Goal: Browse casually

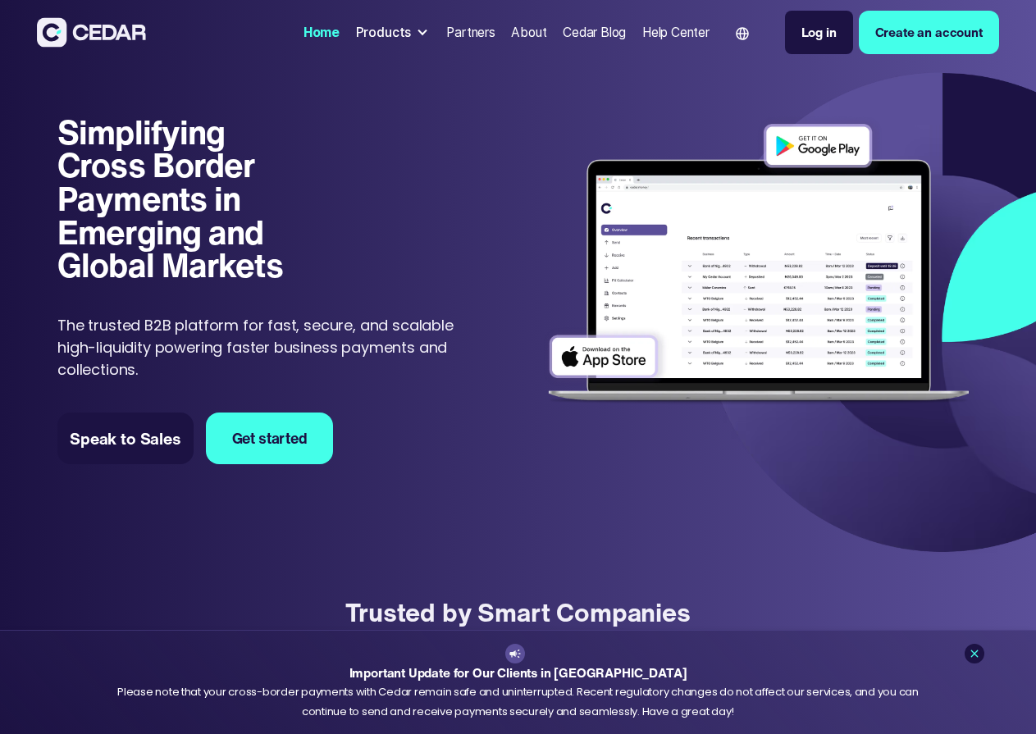
click at [355, 322] on p "The trusted B2B platform for fast, secure, and scalable high-liquidity powering…" at bounding box center [266, 347] width 418 height 66
drag, startPoint x: 458, startPoint y: 368, endPoint x: 463, endPoint y: 360, distance: 8.9
click at [459, 368] on p "The trusted B2B platform for fast, secure, and scalable high-liquidity powering…" at bounding box center [266, 347] width 418 height 66
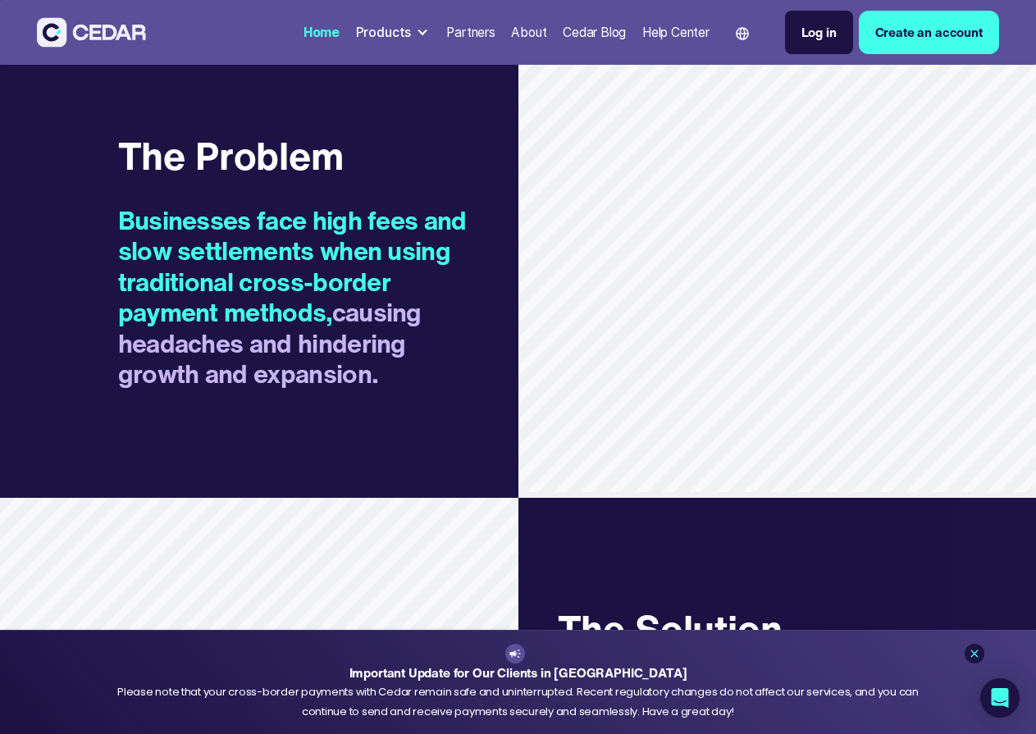
scroll to position [1244, 0]
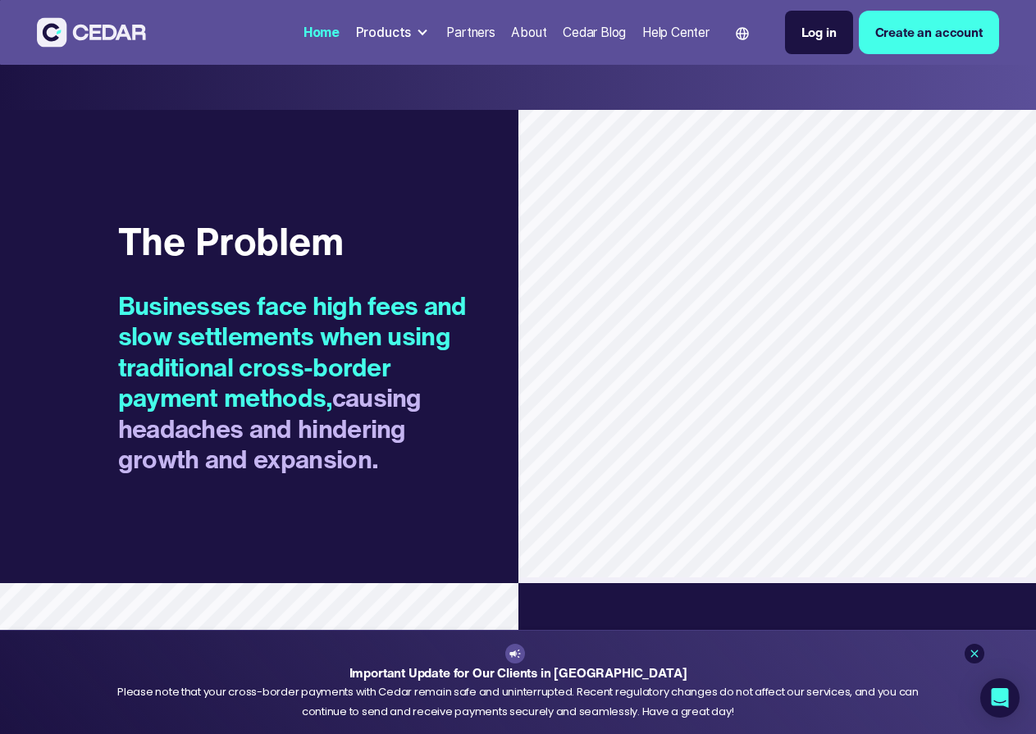
drag, startPoint x: 427, startPoint y: 483, endPoint x: 411, endPoint y: 495, distance: 20.0
click at [411, 495] on div "The Problem Businesses face high fees and slow settlements when using tradition…" at bounding box center [299, 346] width 439 height 473
drag, startPoint x: 413, startPoint y: 489, endPoint x: 427, endPoint y: 458, distance: 34.2
click at [427, 457] on div "The Problem Businesses face high fees and slow settlements when using tradition…" at bounding box center [299, 346] width 439 height 473
drag, startPoint x: 426, startPoint y: 458, endPoint x: 441, endPoint y: 468, distance: 18.2
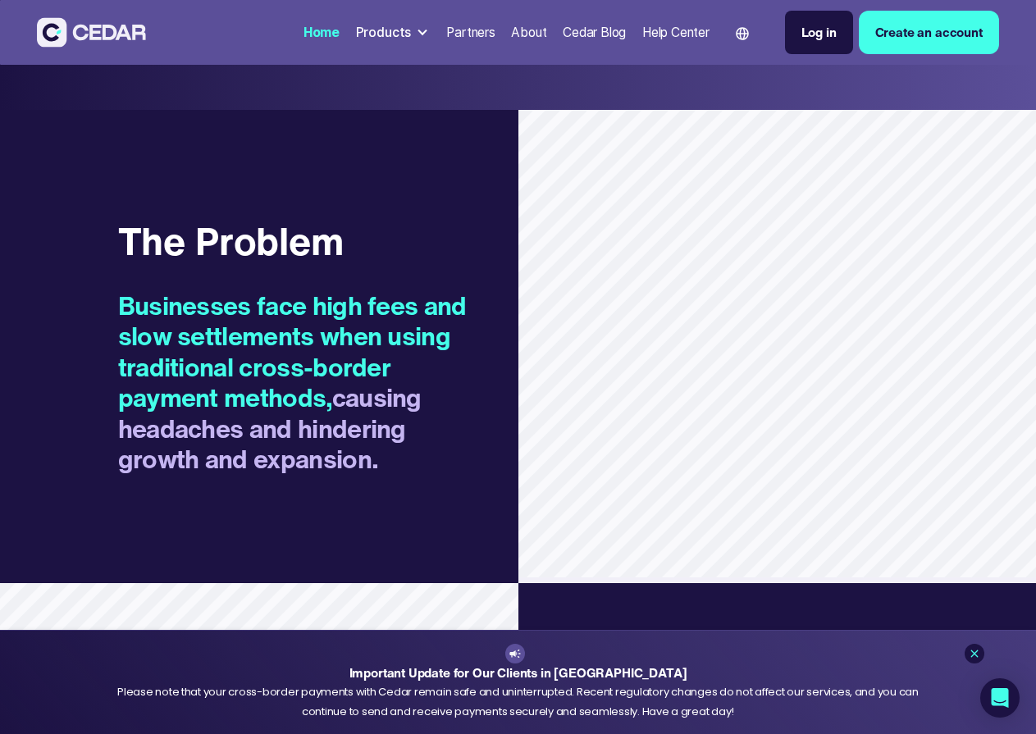
click at [441, 468] on h2 "Businesses face high fees and slow settlements when using traditional cross-bor…" at bounding box center [299, 382] width 362 height 185
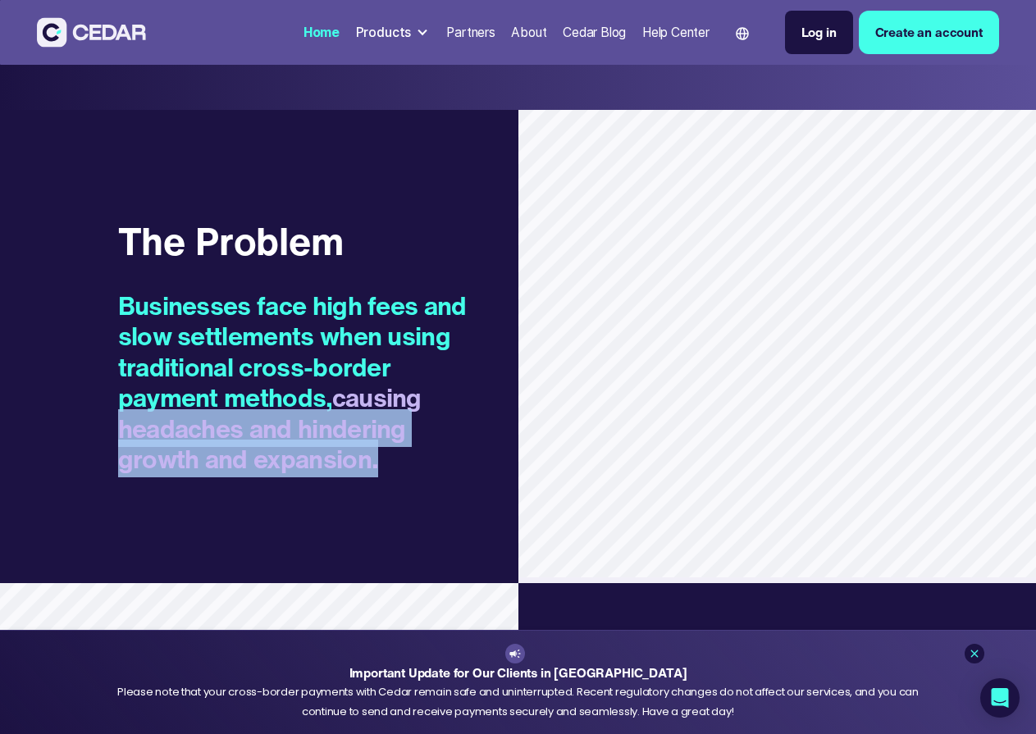
click at [440, 459] on h2 "Businesses face high fees and slow settlements when using traditional cross-bor…" at bounding box center [299, 382] width 362 height 185
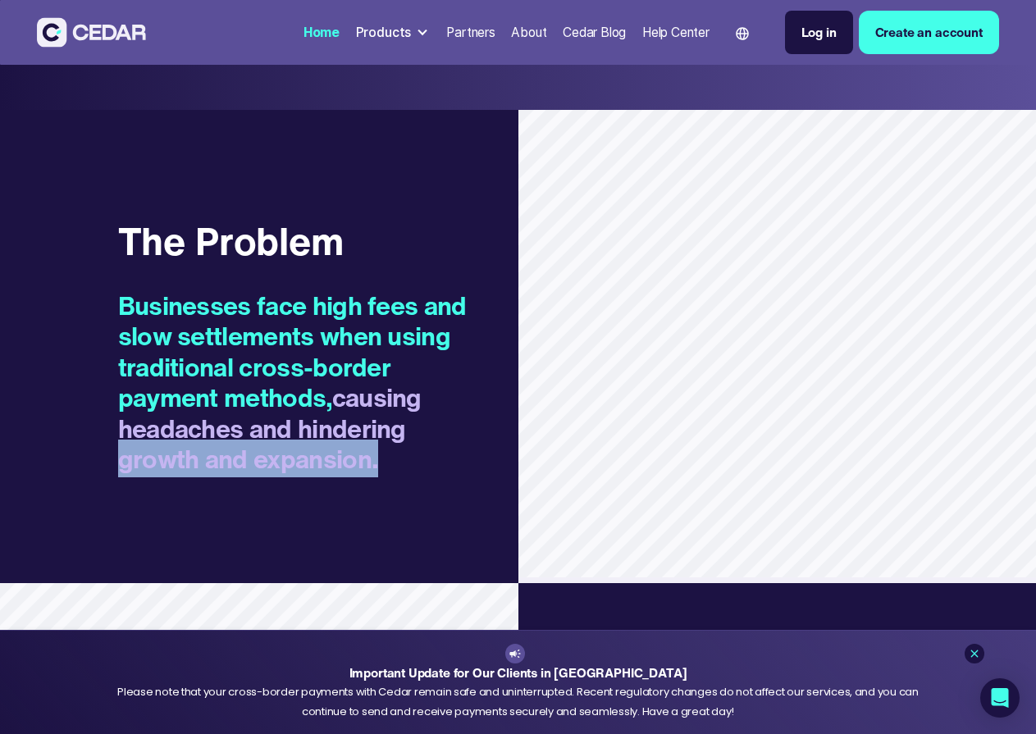
drag, startPoint x: 441, startPoint y: 439, endPoint x: 436, endPoint y: 470, distance: 31.6
click at [436, 470] on h2 "Businesses face high fees and slow settlements when using traditional cross-bor…" at bounding box center [299, 382] width 362 height 185
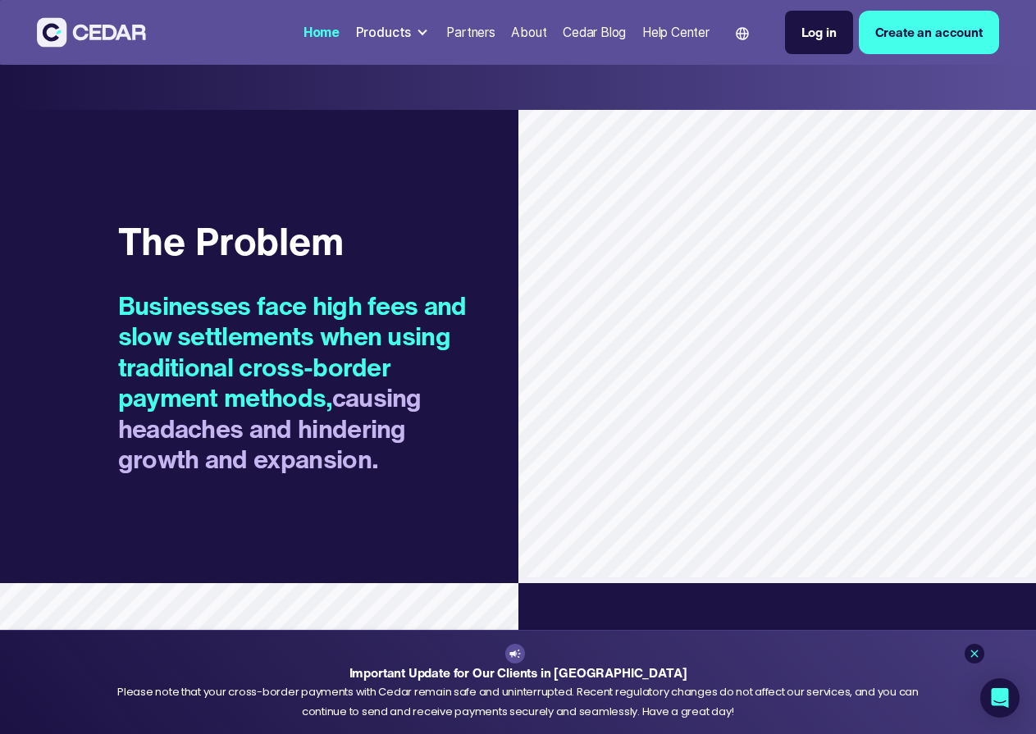
click at [440, 473] on h2 "Businesses face high fees and slow settlements when using traditional cross-bor…" at bounding box center [299, 382] width 362 height 185
drag, startPoint x: 440, startPoint y: 473, endPoint x: 450, endPoint y: 470, distance: 11.2
click at [450, 470] on h2 "Businesses face high fees and slow settlements when using traditional cross-bor…" at bounding box center [299, 382] width 362 height 185
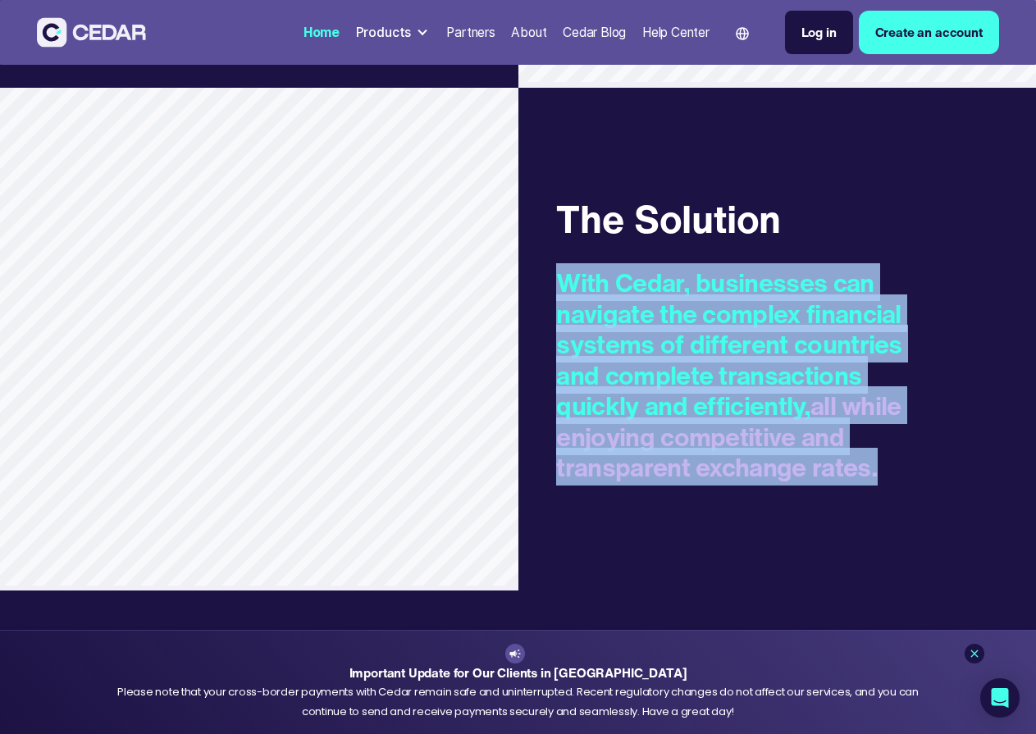
scroll to position [1736, 0]
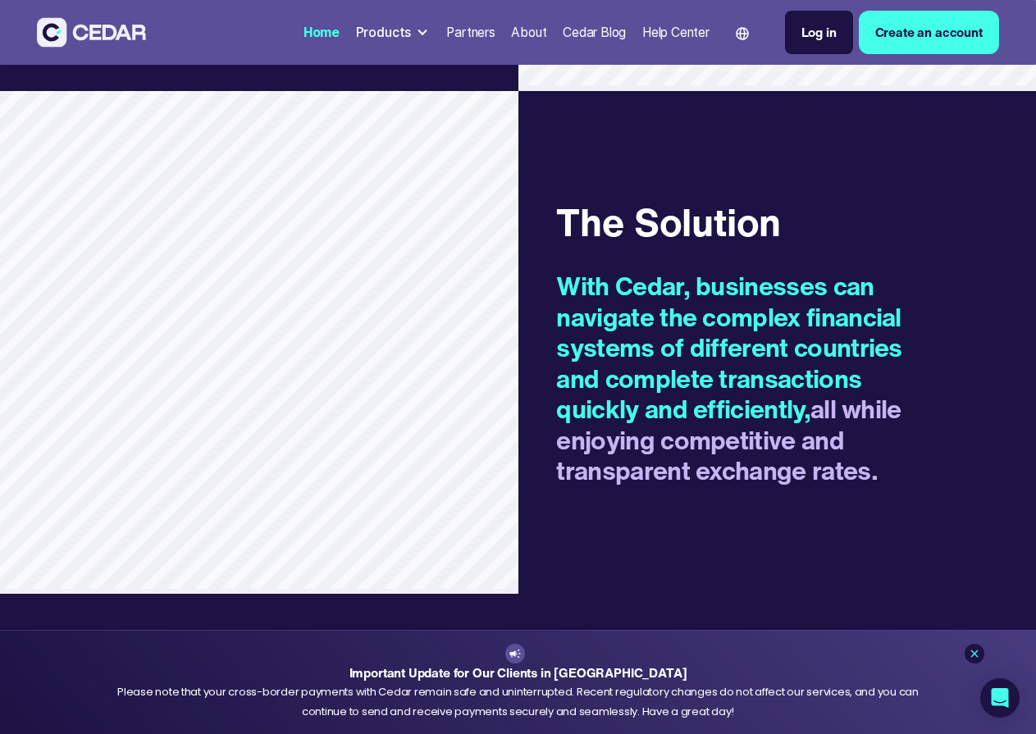
drag, startPoint x: 912, startPoint y: 487, endPoint x: 880, endPoint y: 456, distance: 44.7
click at [880, 456] on div "The Solution With Cedar, businesses can navigate the complex financial systems …" at bounding box center [738, 342] width 439 height 503
click at [880, 456] on h2 "With Cedar, businesses can navigate the complex financial systems of different …" at bounding box center [737, 379] width 362 height 216
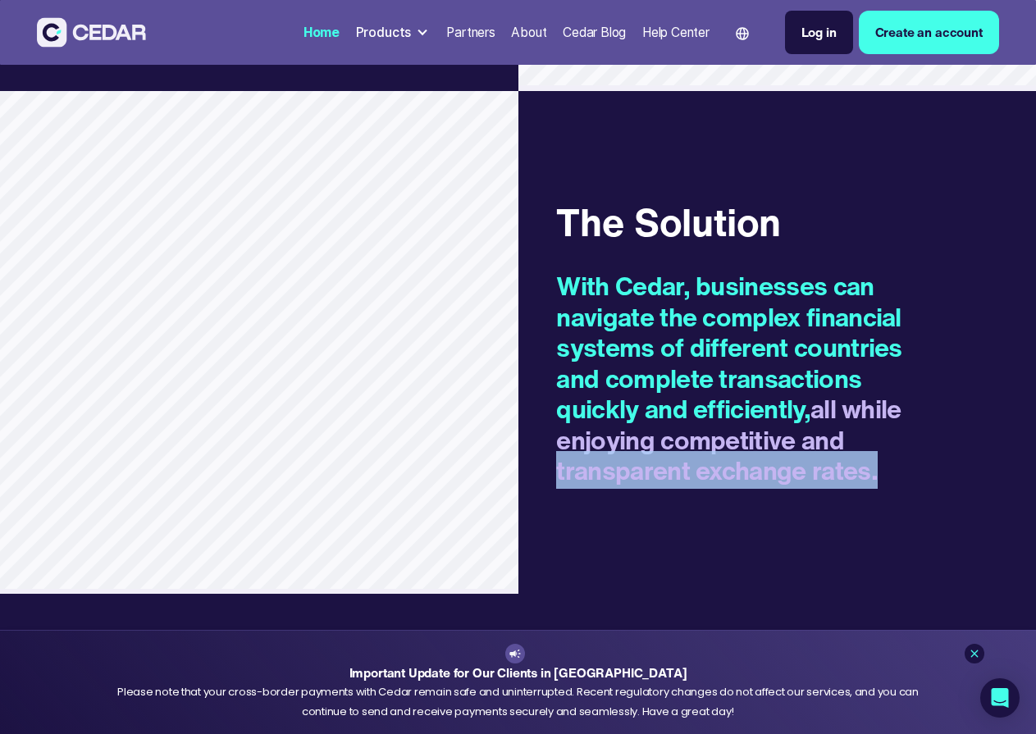
drag, startPoint x: 906, startPoint y: 498, endPoint x: 891, endPoint y: 482, distance: 21.5
click at [891, 482] on div "The Solution With Cedar, businesses can navigate the complex financial systems …" at bounding box center [738, 342] width 439 height 503
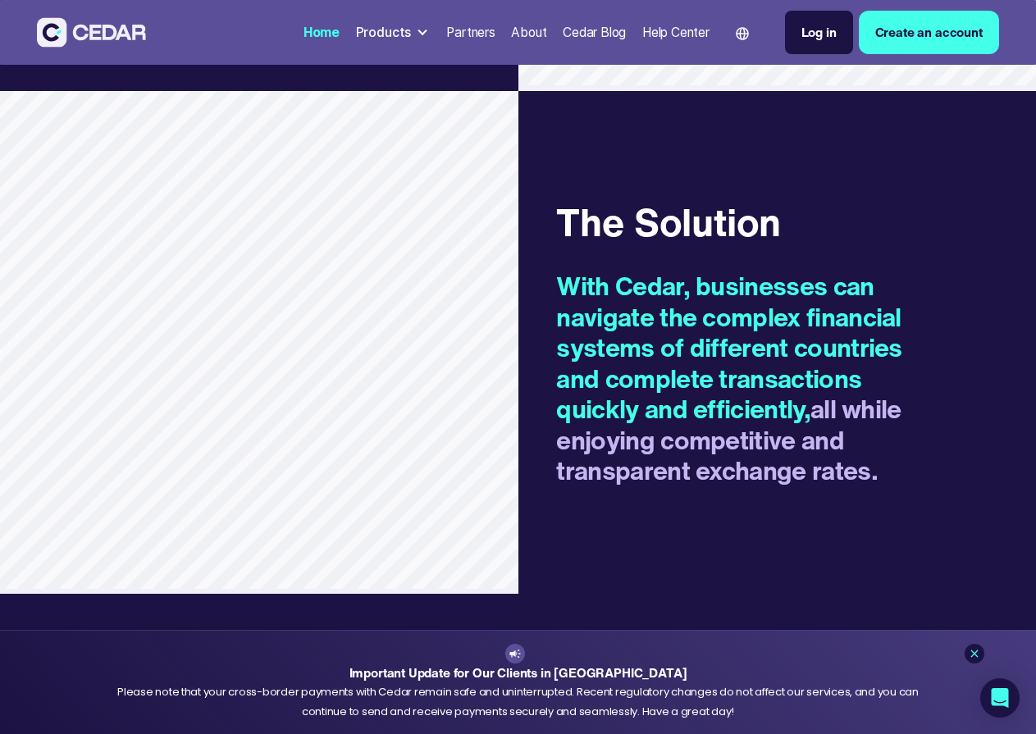
drag, startPoint x: 892, startPoint y: 479, endPoint x: 911, endPoint y: 468, distance: 21.7
click at [911, 468] on h2 "With Cedar, businesses can navigate the complex financial systems of different …" at bounding box center [737, 379] width 362 height 216
drag, startPoint x: 911, startPoint y: 468, endPoint x: 921, endPoint y: 458, distance: 15.1
click at [921, 458] on div "The Solution With Cedar, businesses can navigate the complex financial systems …" at bounding box center [738, 342] width 439 height 503
drag, startPoint x: 862, startPoint y: 199, endPoint x: 873, endPoint y: 472, distance: 272.6
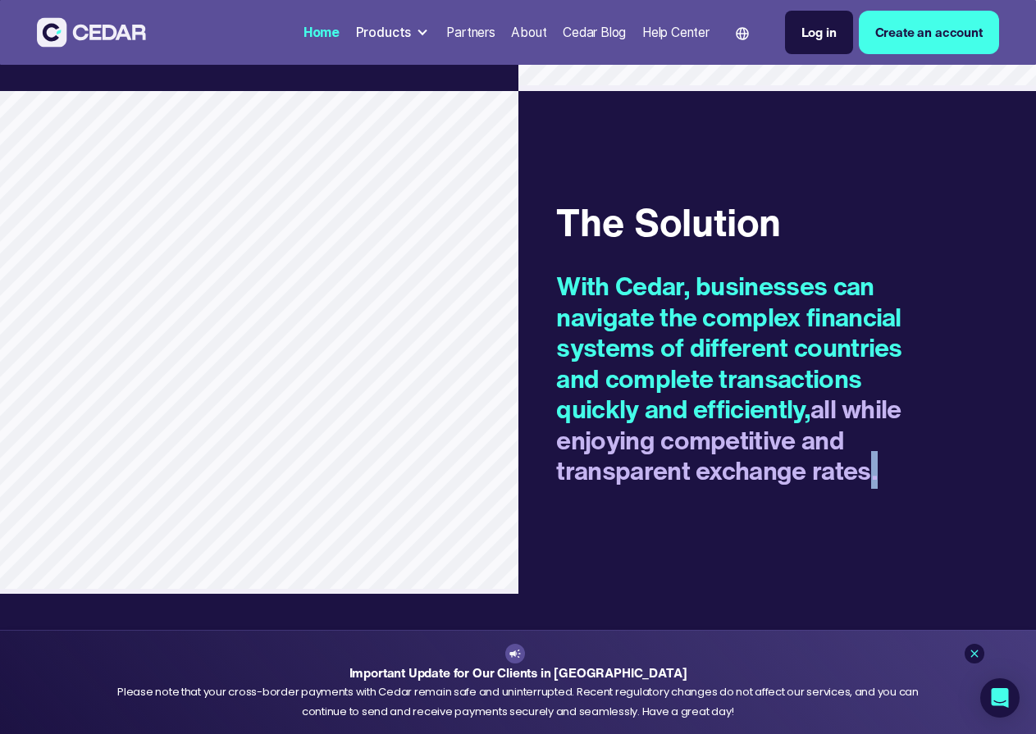
click at [873, 472] on div "The Solution With Cedar, businesses can navigate the complex financial systems …" at bounding box center [738, 342] width 439 height 503
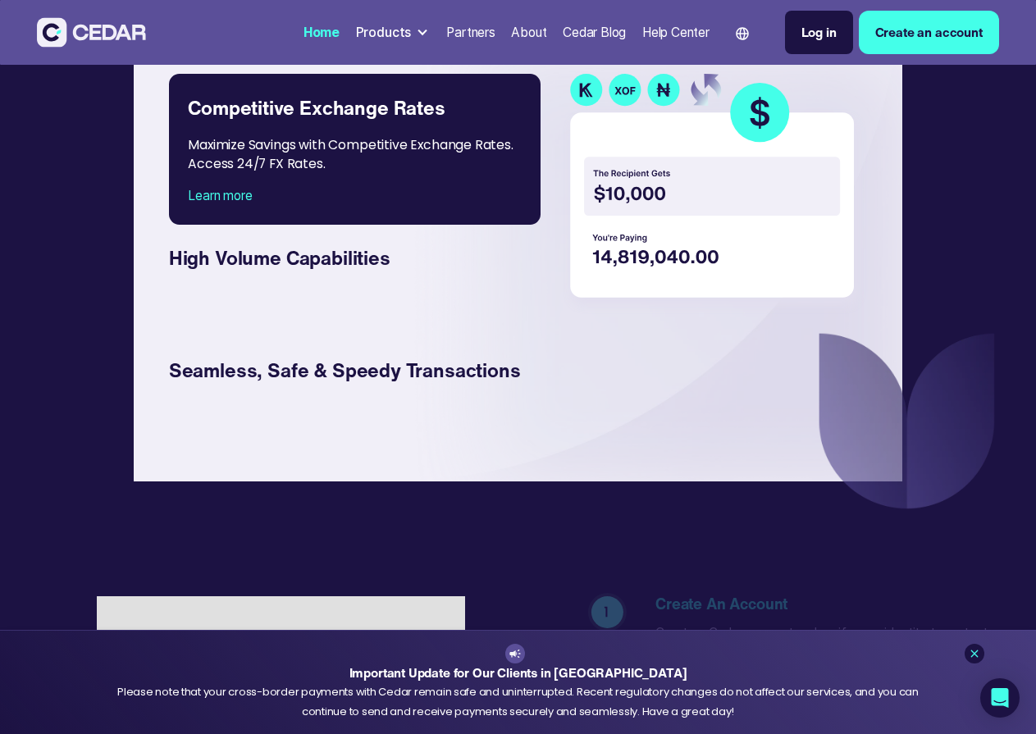
scroll to position [2198, 0]
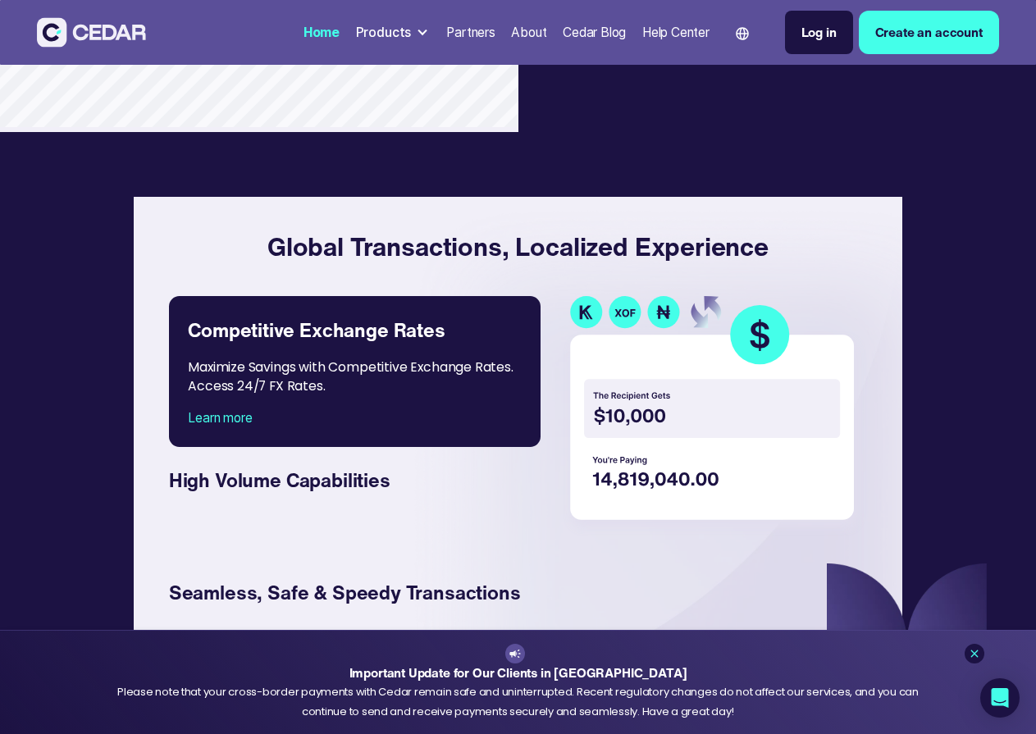
click at [952, 380] on section "Global Transactions, Localized Experience Competitive Exchange Rates Maximize S…" at bounding box center [518, 443] width 1036 height 623
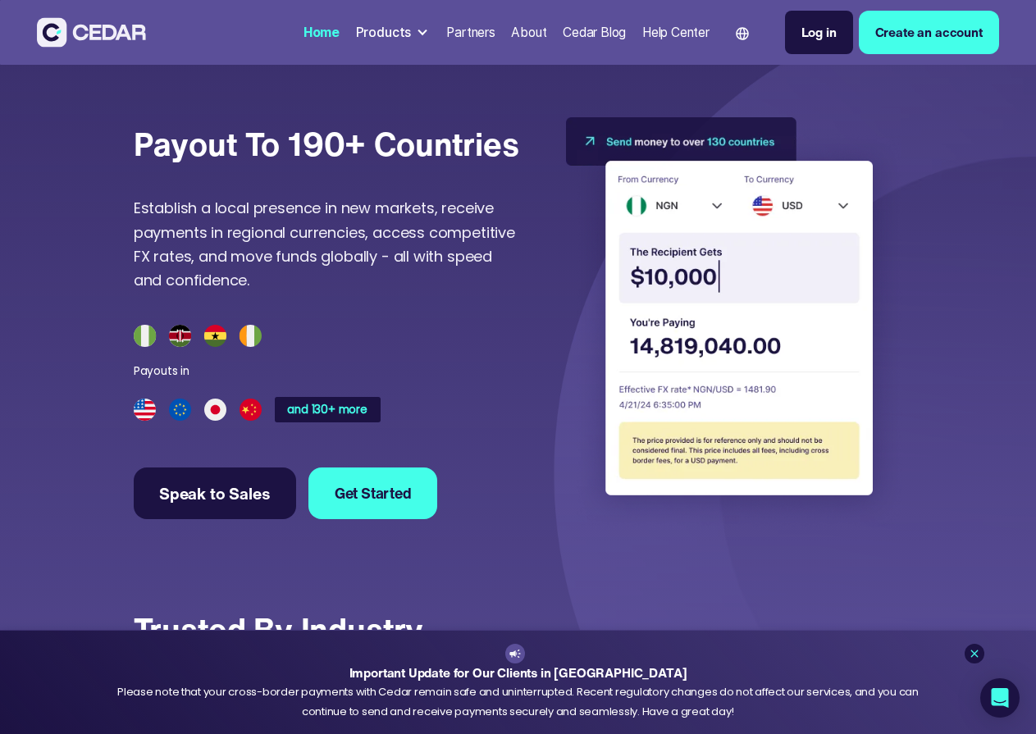
scroll to position [4033, 0]
